Goal: Transaction & Acquisition: Download file/media

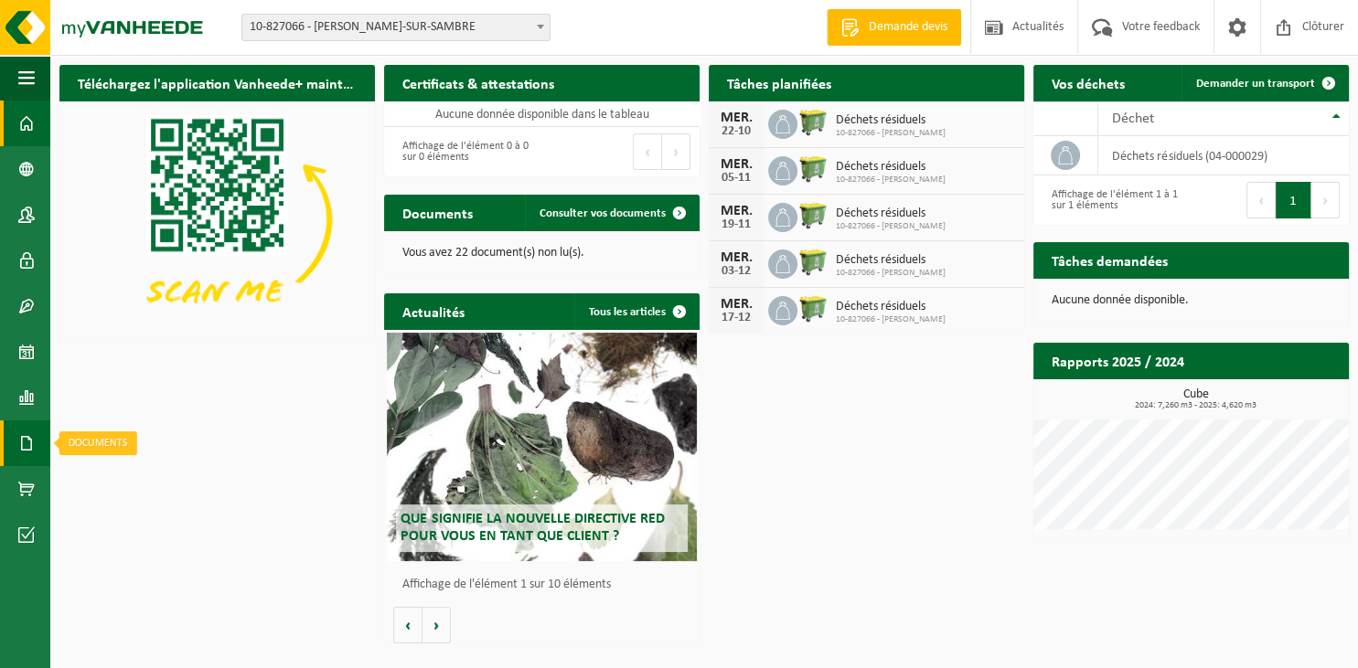
click at [30, 444] on span at bounding box center [26, 444] width 16 height 46
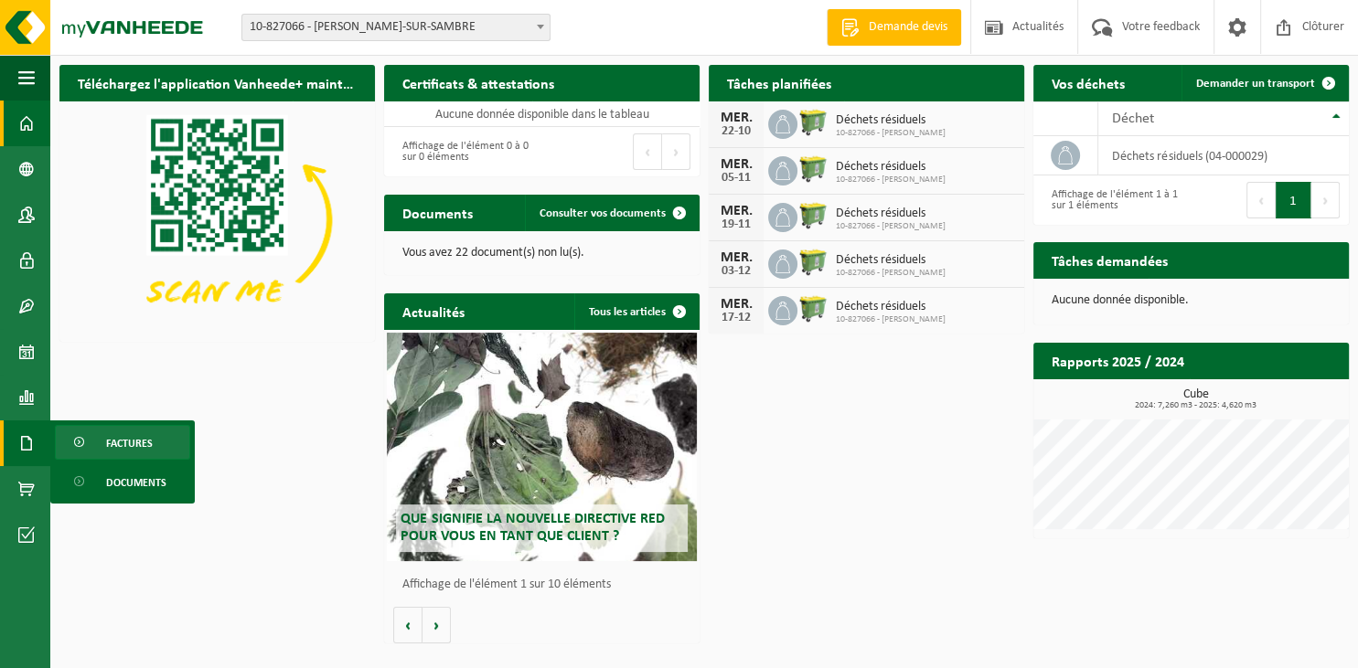
click at [127, 451] on span "Factures" at bounding box center [129, 443] width 47 height 35
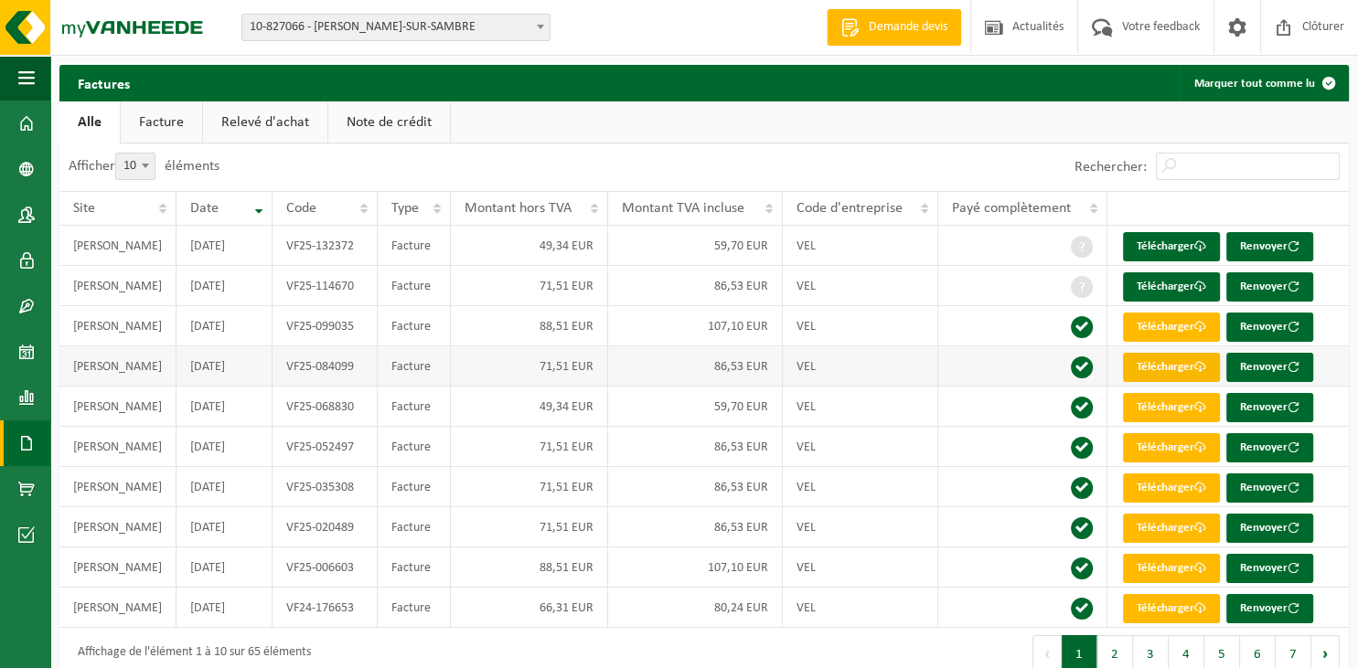
click at [1143, 370] on link "Télécharger" at bounding box center [1171, 367] width 97 height 29
click at [1164, 322] on link "Télécharger" at bounding box center [1171, 327] width 97 height 29
click at [1175, 285] on link "Télécharger" at bounding box center [1171, 286] width 97 height 29
click at [1169, 247] on link "Télécharger" at bounding box center [1171, 246] width 97 height 29
